Goal: Information Seeking & Learning: Learn about a topic

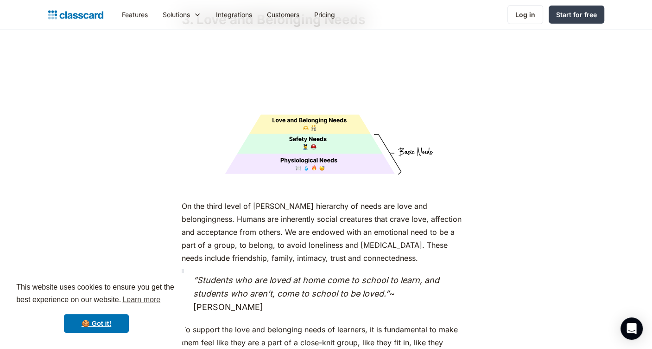
scroll to position [2087, 0]
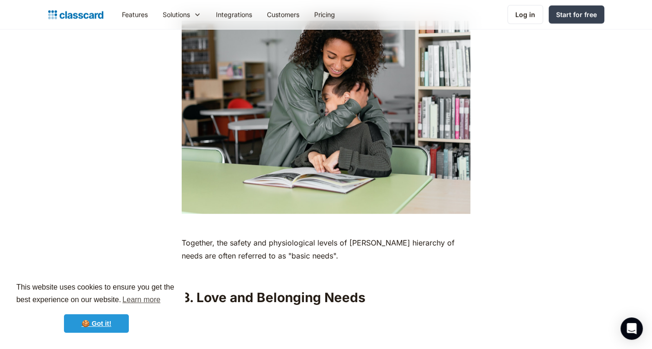
click at [97, 325] on link "🍪 Got it!" at bounding box center [96, 323] width 65 height 19
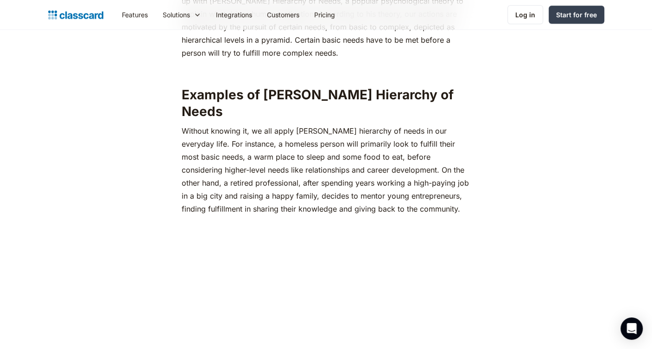
scroll to position [602, 0]
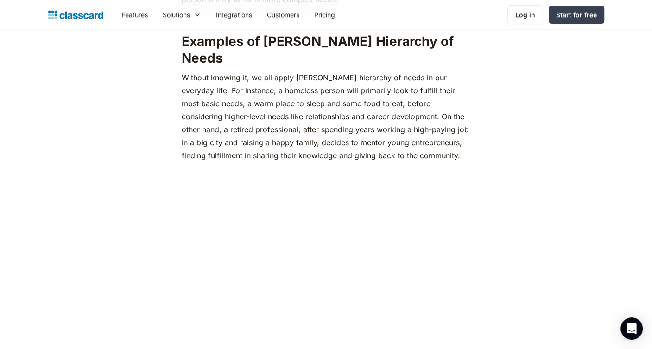
click at [276, 123] on p "‍Without knowing it, we all apply [PERSON_NAME] hierarchy of needs in our every…" at bounding box center [326, 116] width 289 height 91
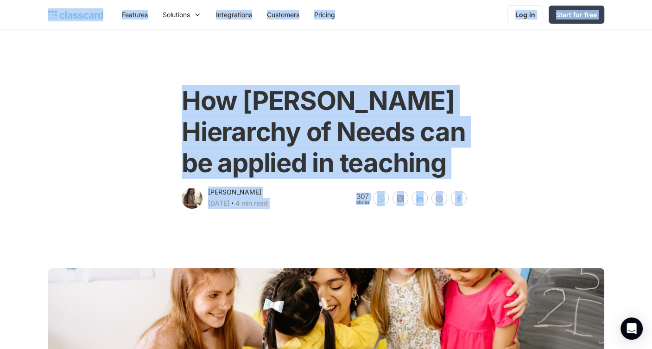
scroll to position [325, 0]
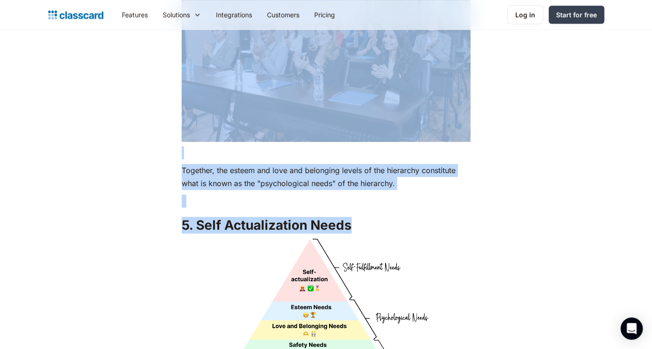
drag, startPoint x: 173, startPoint y: 179, endPoint x: 407, endPoint y: 196, distance: 234.4
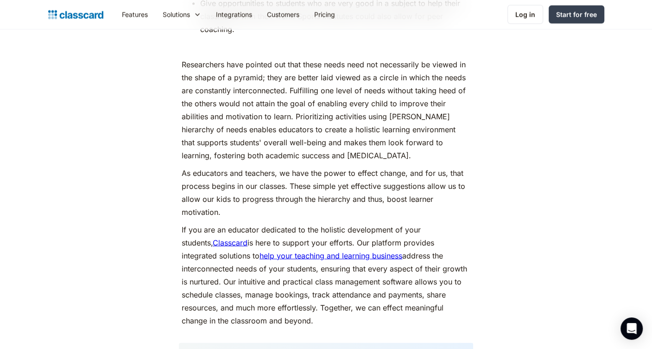
scroll to position [4319, 0]
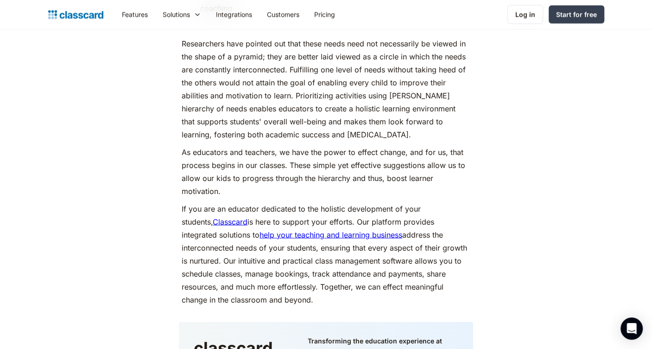
drag, startPoint x: 289, startPoint y: 297, endPoint x: 277, endPoint y: 273, distance: 27.2
click at [277, 273] on p "If you are an educator dedicated to the holistic development of your students, …" at bounding box center [326, 254] width 289 height 104
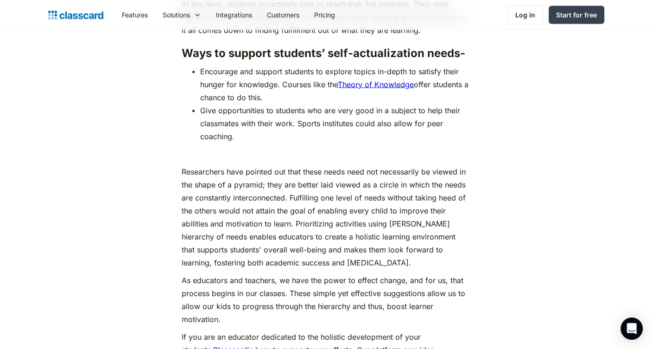
scroll to position [4180, 0]
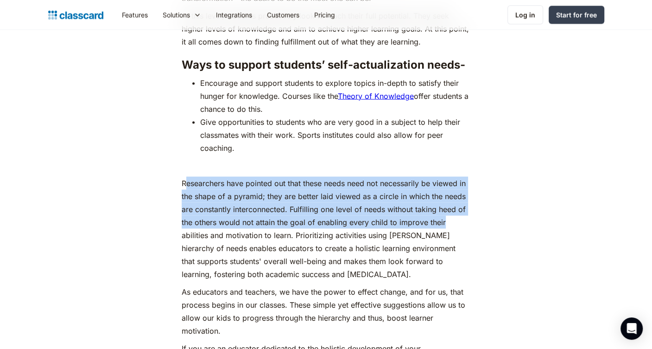
drag, startPoint x: 188, startPoint y: 182, endPoint x: 450, endPoint y: 219, distance: 264.7
click at [450, 219] on p "Researchers have pointed out that these needs need not necessarily be viewed in…" at bounding box center [326, 228] width 289 height 104
click at [452, 219] on p "Researchers have pointed out that these needs need not necessarily be viewed in…" at bounding box center [326, 228] width 289 height 104
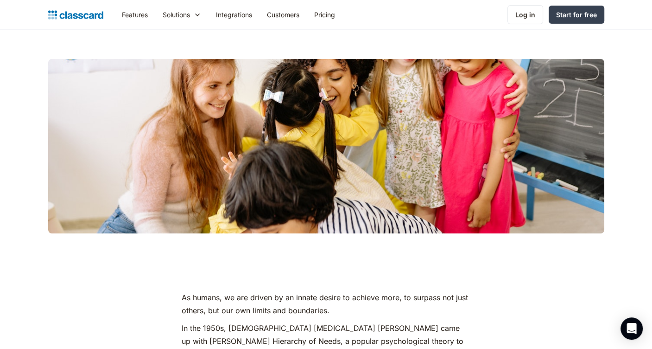
scroll to position [416, 0]
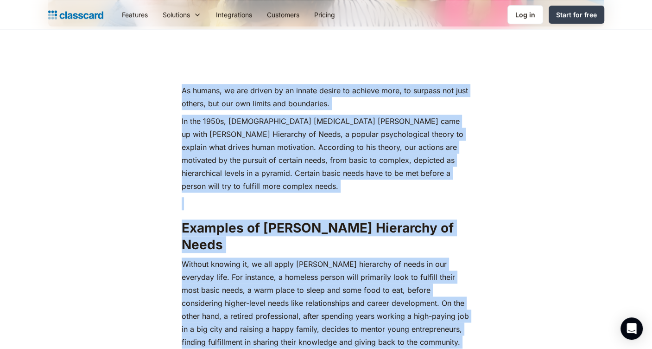
drag, startPoint x: 243, startPoint y: 232, endPoint x: 182, endPoint y: 89, distance: 155.8
copy div "Lo ipsumd, si ame consec ad el seddoe tempor in utlabor etdo, ma aliquae adm ve…"
click at [210, 142] on p "In the 1950s, [DEMOGRAPHIC_DATA] [MEDICAL_DATA] [PERSON_NAME] came up with [PER…" at bounding box center [326, 154] width 289 height 78
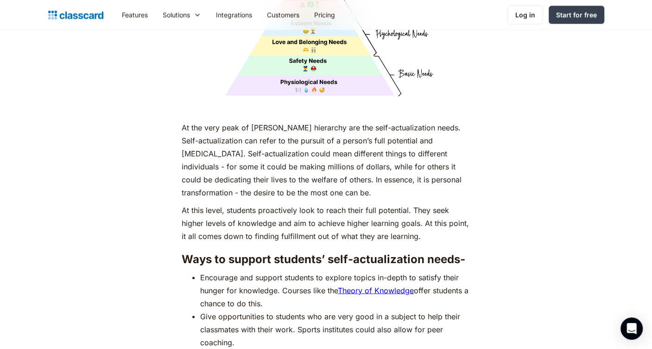
scroll to position [3987, 0]
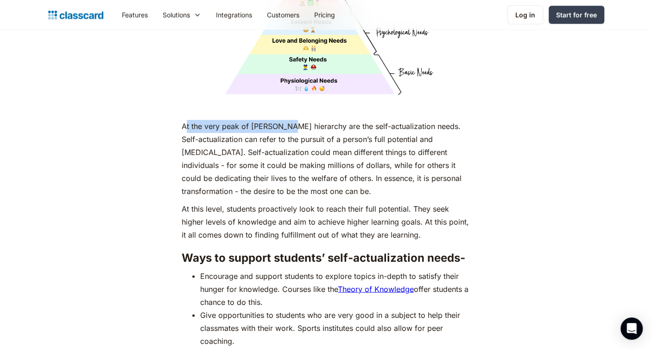
drag, startPoint x: 185, startPoint y: 124, endPoint x: 348, endPoint y: 130, distance: 162.4
click at [324, 128] on p "At the very peak of [PERSON_NAME] hierarchy are the self-actualization needs. S…" at bounding box center [326, 159] width 289 height 78
drag, startPoint x: 411, startPoint y: 135, endPoint x: 422, endPoint y: 137, distance: 10.9
click at [422, 137] on p "At the very peak of [PERSON_NAME] hierarchy are the self-actualization needs. S…" at bounding box center [326, 159] width 289 height 78
click at [357, 138] on p "At the very peak of [PERSON_NAME] hierarchy are the self-actualization needs. S…" at bounding box center [326, 159] width 289 height 78
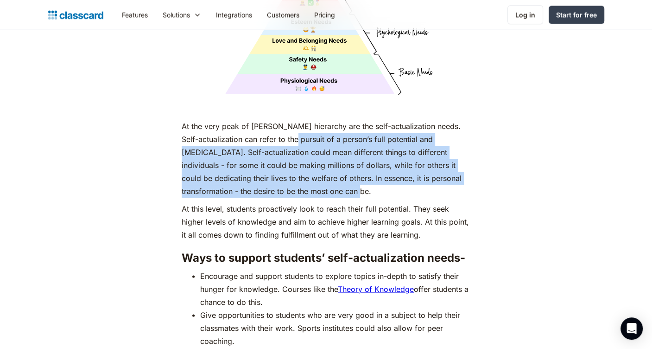
drag, startPoint x: 300, startPoint y: 139, endPoint x: 455, endPoint y: 183, distance: 161.5
click at [455, 183] on p "At the very peak of [PERSON_NAME] hierarchy are the self-actualization needs. S…" at bounding box center [326, 159] width 289 height 78
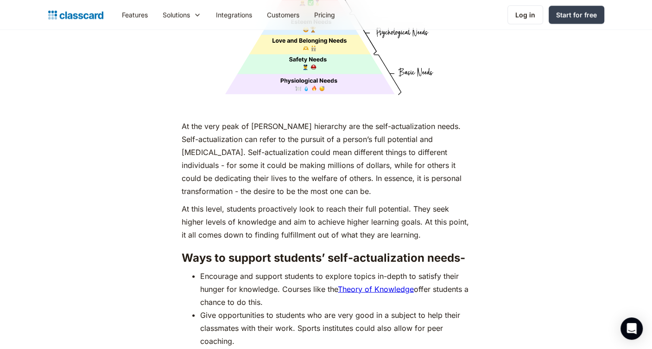
click at [281, 123] on p "At the very peak of [PERSON_NAME] hierarchy are the self-actualization needs. S…" at bounding box center [326, 159] width 289 height 78
drag, startPoint x: 259, startPoint y: 158, endPoint x: 424, endPoint y: 149, distance: 165.3
click at [423, 149] on p "At the very peak of [PERSON_NAME] hierarchy are the self-actualization needs. S…" at bounding box center [326, 159] width 289 height 78
click at [453, 145] on p "At the very peak of [PERSON_NAME] hierarchy are the self-actualization needs. S…" at bounding box center [326, 159] width 289 height 78
click at [252, 160] on p "At the very peak of [PERSON_NAME] hierarchy are the self-actualization needs. S…" at bounding box center [326, 159] width 289 height 78
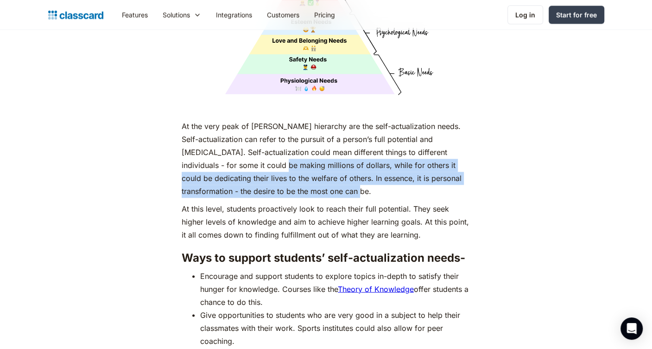
drag, startPoint x: 290, startPoint y: 164, endPoint x: 460, endPoint y: 185, distance: 171.0
click at [460, 185] on p "At the very peak of [PERSON_NAME] hierarchy are the self-actualization needs. S…" at bounding box center [326, 159] width 289 height 78
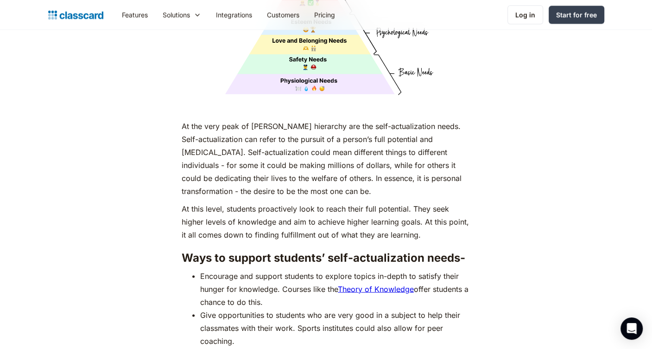
drag, startPoint x: 172, startPoint y: 199, endPoint x: 441, endPoint y: 228, distance: 270.5
click at [441, 228] on p "At this level, students proactively look to reach their full potential. They se…" at bounding box center [326, 221] width 289 height 39
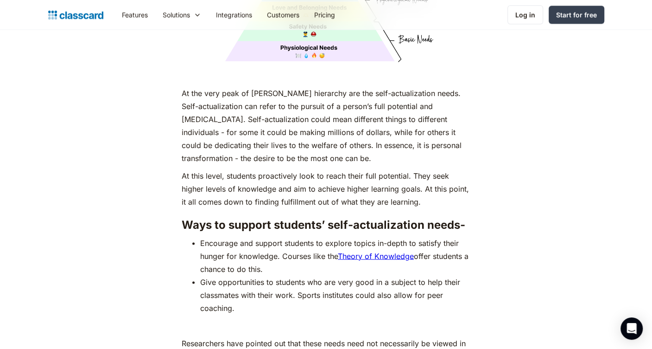
scroll to position [4033, 0]
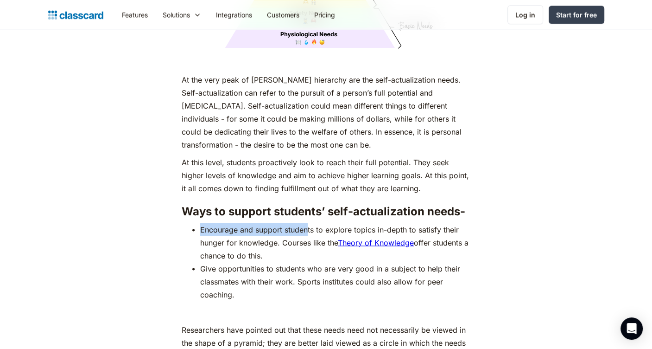
drag, startPoint x: 189, startPoint y: 217, endPoint x: 307, endPoint y: 214, distance: 118.3
drag, startPoint x: 258, startPoint y: 237, endPoint x: 302, endPoint y: 237, distance: 44.5
click at [302, 237] on li "Encourage and support students to explore topics in-depth to satisfy their hung…" at bounding box center [335, 242] width 270 height 39
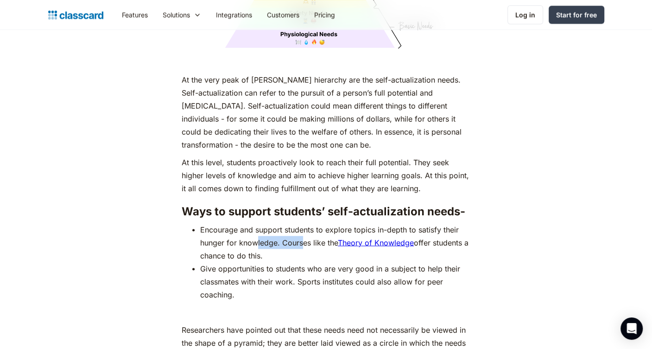
click at [302, 237] on li "Encourage and support students to explore topics in-depth to satisfy their hung…" at bounding box center [335, 242] width 270 height 39
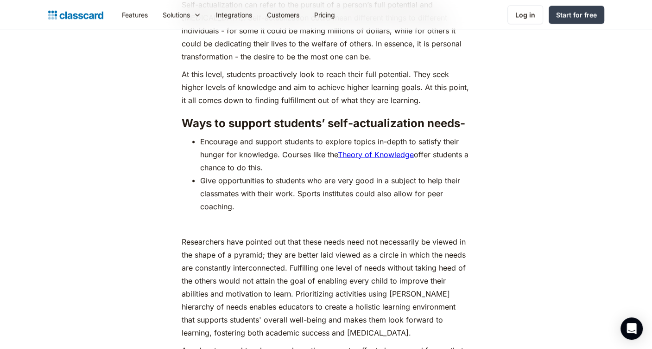
scroll to position [4126, 0]
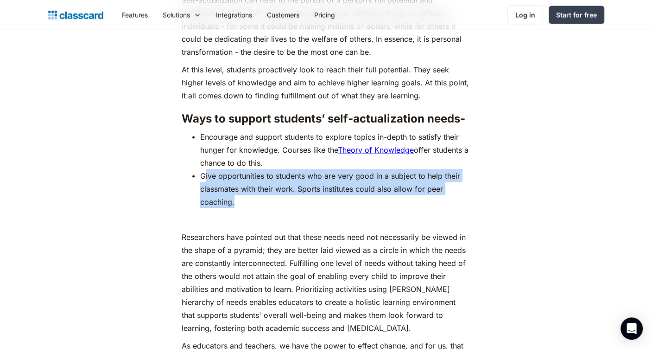
drag, startPoint x: 206, startPoint y: 173, endPoint x: 272, endPoint y: 197, distance: 69.8
click at [272, 197] on li "Give opportunities to students who are very good in a subject to help their cla…" at bounding box center [335, 188] width 270 height 39
click at [282, 183] on li "Give opportunities to students who are very good in a subject to help their cla…" at bounding box center [335, 188] width 270 height 39
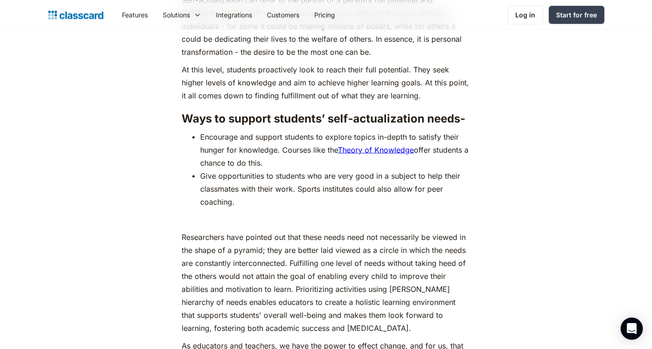
click at [269, 143] on li "Encourage and support students to explore topics in-depth to satisfy their hung…" at bounding box center [335, 149] width 270 height 39
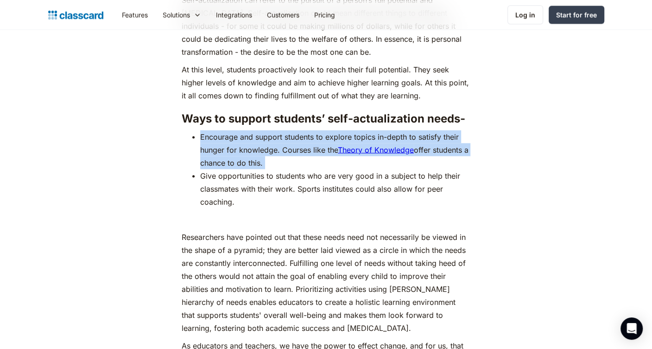
click at [269, 143] on li "Encourage and support students to explore topics in-depth to satisfy their hung…" at bounding box center [335, 149] width 270 height 39
click at [229, 144] on li "Encourage and support students to explore topics in-depth to satisfy their hung…" at bounding box center [335, 149] width 270 height 39
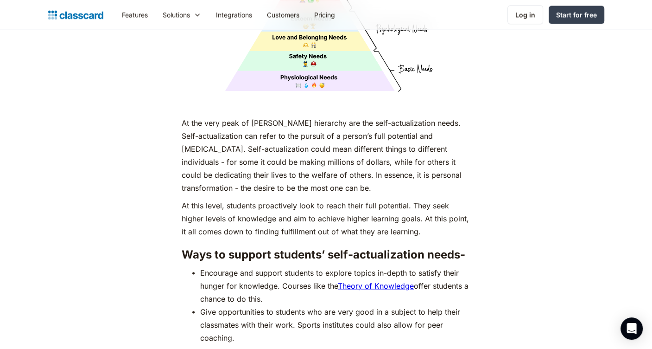
scroll to position [4033, 0]
